Goal: Transaction & Acquisition: Purchase product/service

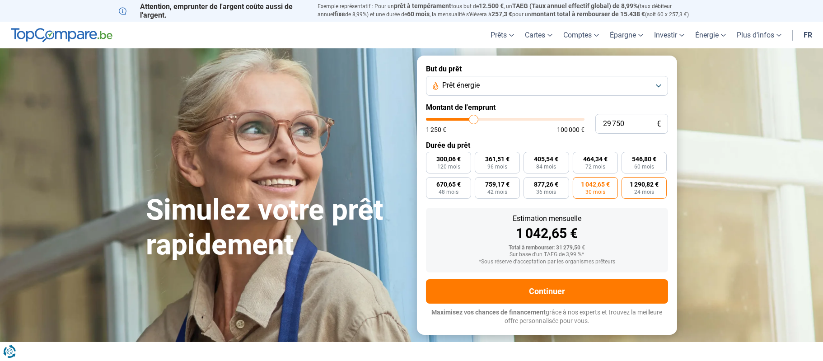
click at [649, 182] on span "1 290,82 €" at bounding box center [644, 184] width 29 height 6
click at [627, 182] on input "1 290,82 € 24 mois" at bounding box center [624, 180] width 6 height 6
radio input "true"
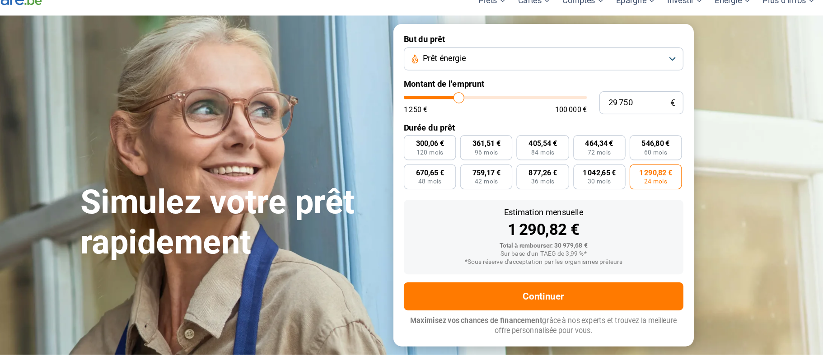
click at [659, 83] on button "Prêt énergie" at bounding box center [547, 86] width 242 height 20
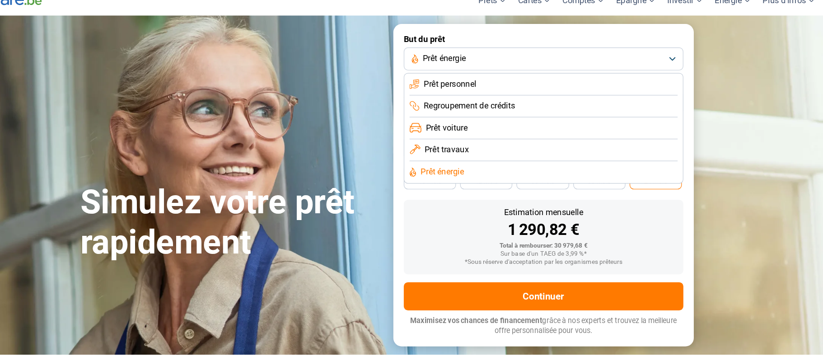
click at [469, 109] on span "Prêt personnel" at bounding box center [466, 108] width 46 height 10
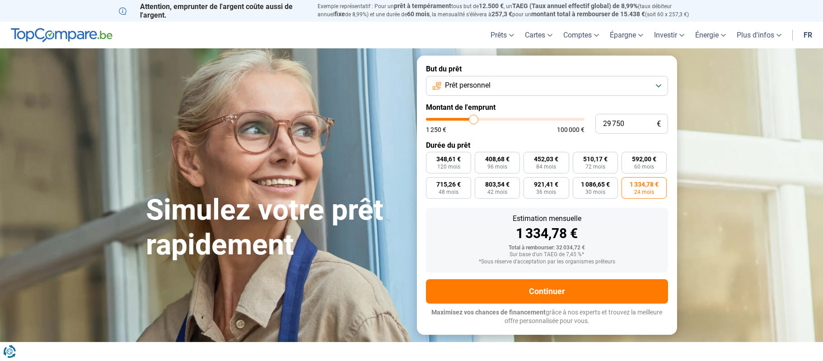
click at [658, 86] on button "Prêt personnel" at bounding box center [547, 86] width 242 height 20
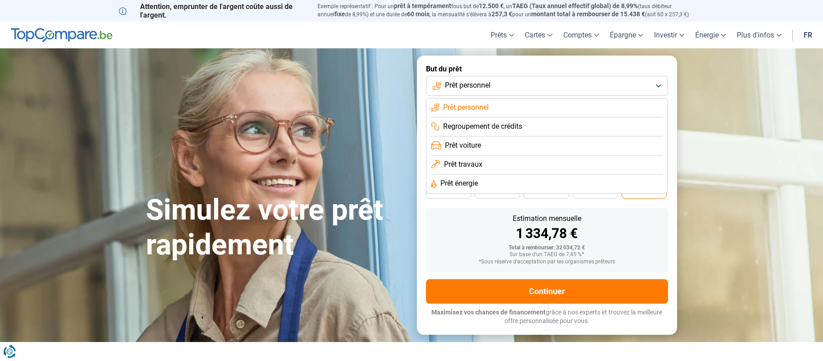
click at [494, 123] on span "Regroupement de crédits" at bounding box center [482, 126] width 79 height 10
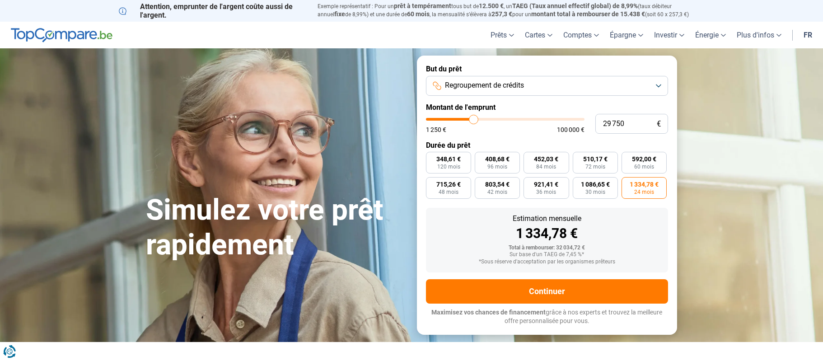
click at [587, 86] on button "Regroupement de crédits" at bounding box center [547, 86] width 242 height 20
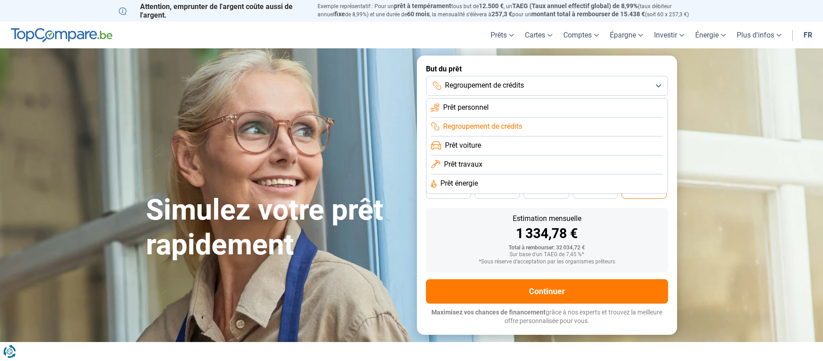
click at [467, 142] on span "Prêt voiture" at bounding box center [463, 145] width 36 height 10
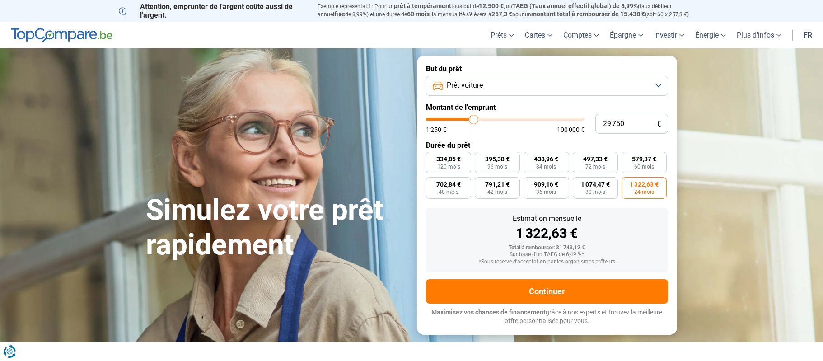
click at [482, 83] on span "Prêt voiture" at bounding box center [465, 85] width 36 height 10
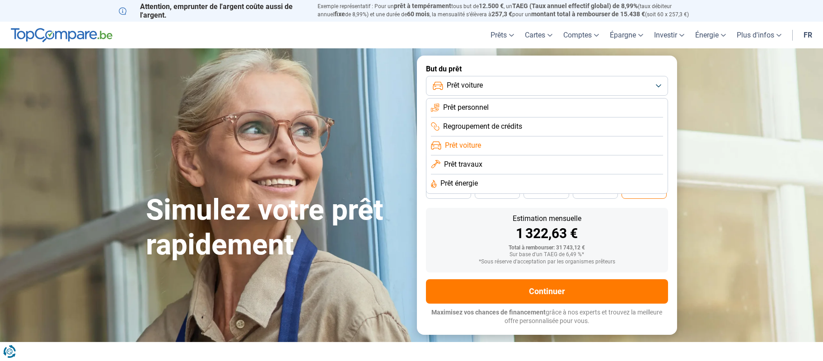
click at [460, 166] on span "Prêt travaux" at bounding box center [463, 164] width 38 height 10
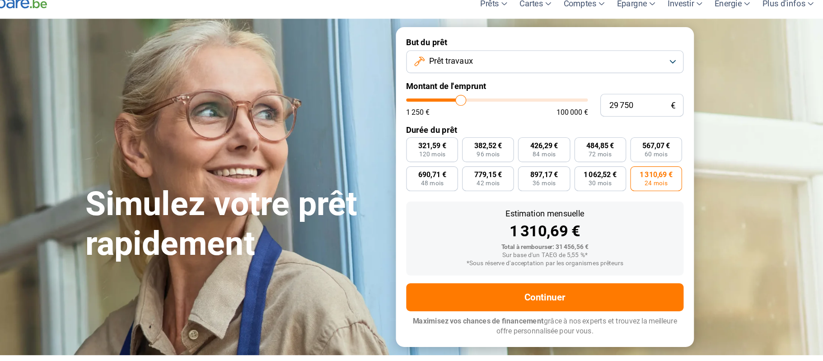
click at [511, 87] on button "Prêt travaux" at bounding box center [547, 86] width 242 height 20
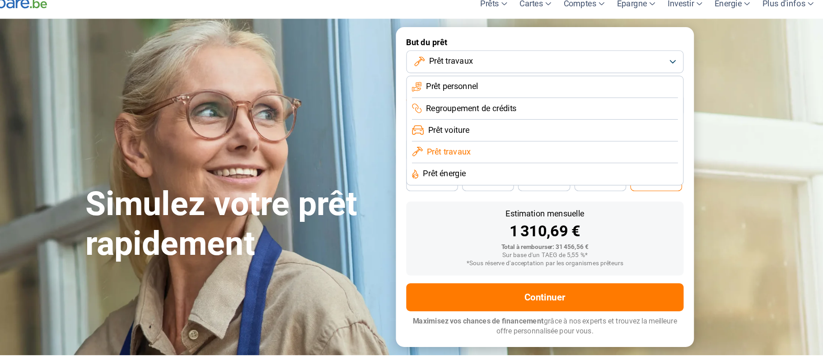
click at [470, 181] on span "Prêt énergie" at bounding box center [458, 183] width 37 height 10
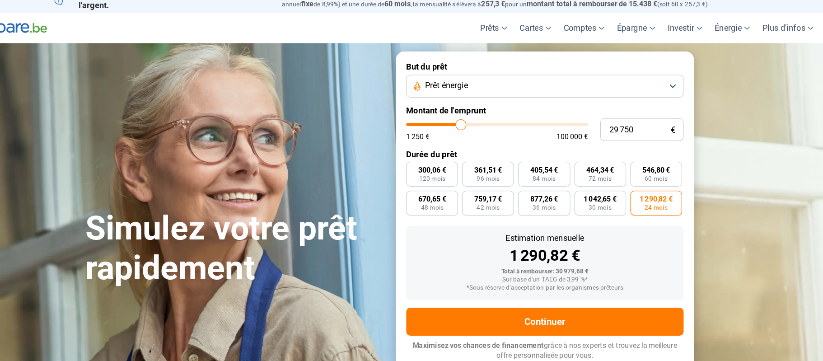
click at [491, 85] on button "Prêt énergie" at bounding box center [547, 86] width 242 height 20
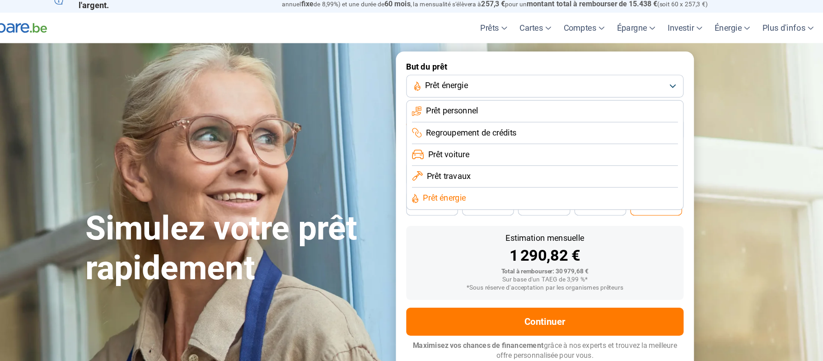
click at [470, 162] on span "Prêt travaux" at bounding box center [463, 164] width 38 height 10
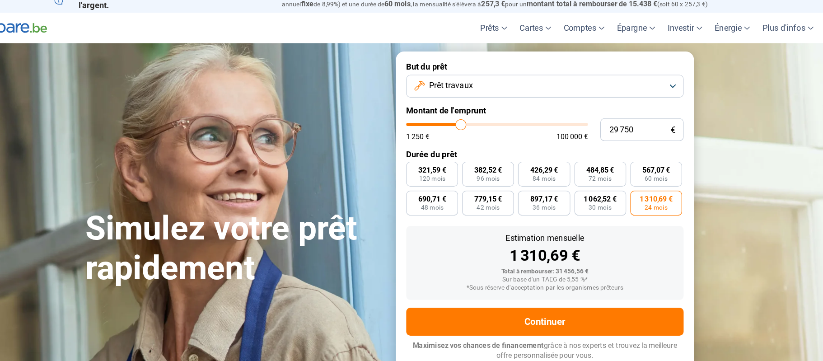
click at [492, 84] on button "Prêt travaux" at bounding box center [547, 86] width 242 height 20
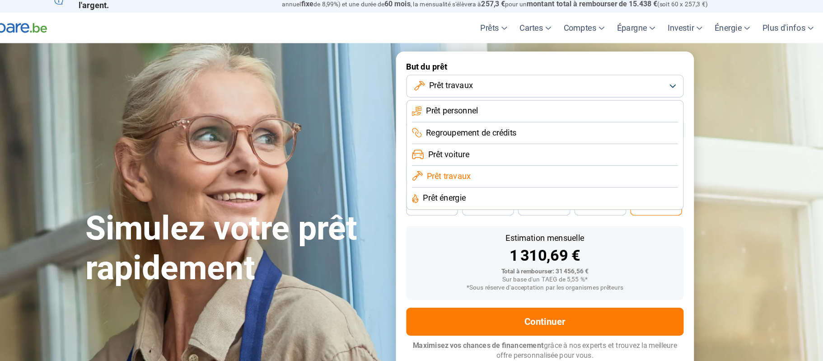
click at [477, 142] on span "Prêt voiture" at bounding box center [463, 145] width 36 height 10
